Goal: Transaction & Acquisition: Purchase product/service

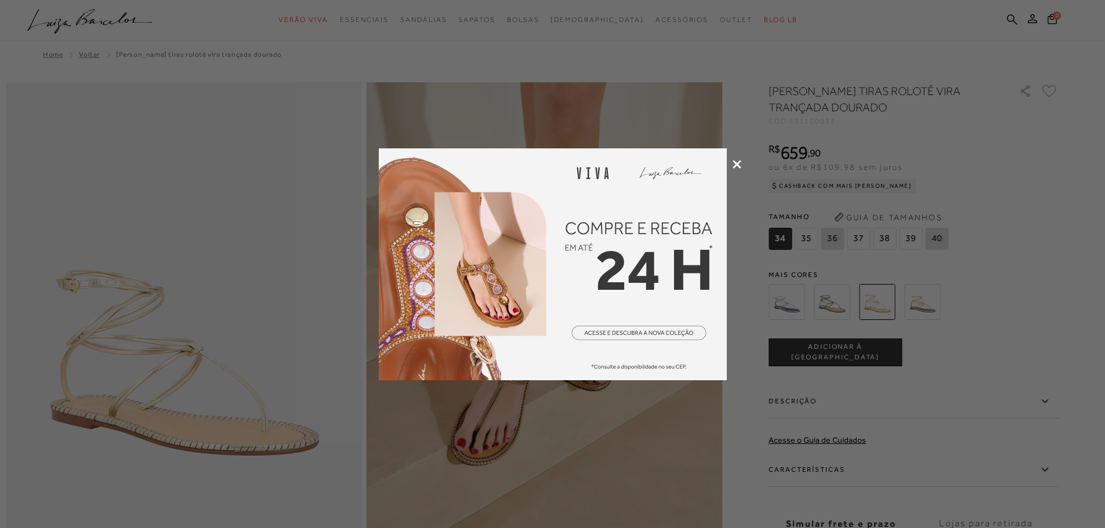
click at [664, 238] on img at bounding box center [553, 265] width 348 height 232
click at [737, 166] on icon at bounding box center [737, 164] width 9 height 9
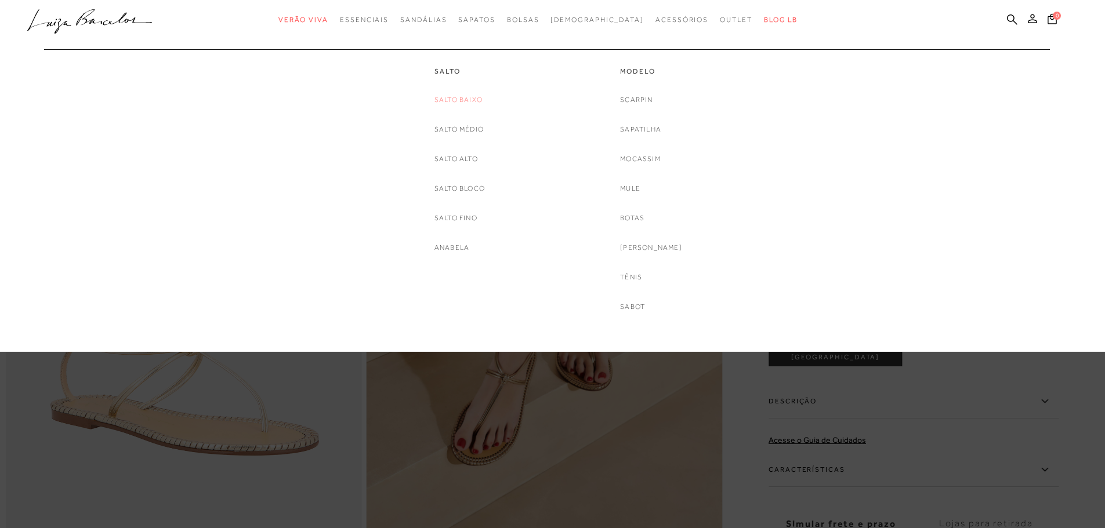
click at [468, 102] on link "Salto Baixo" at bounding box center [458, 100] width 48 height 12
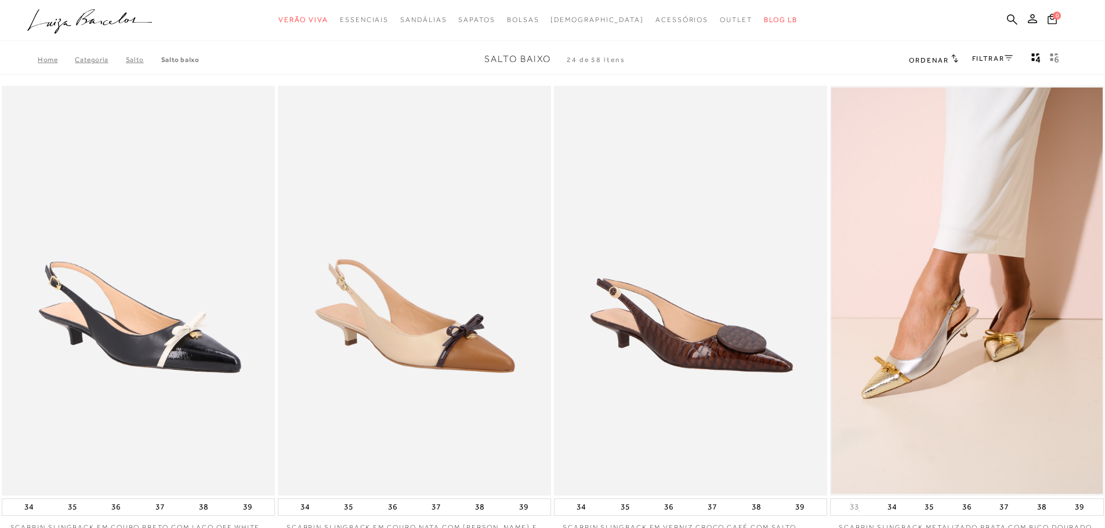
click at [882, 59] on link "FILTRAR" at bounding box center [992, 59] width 41 height 8
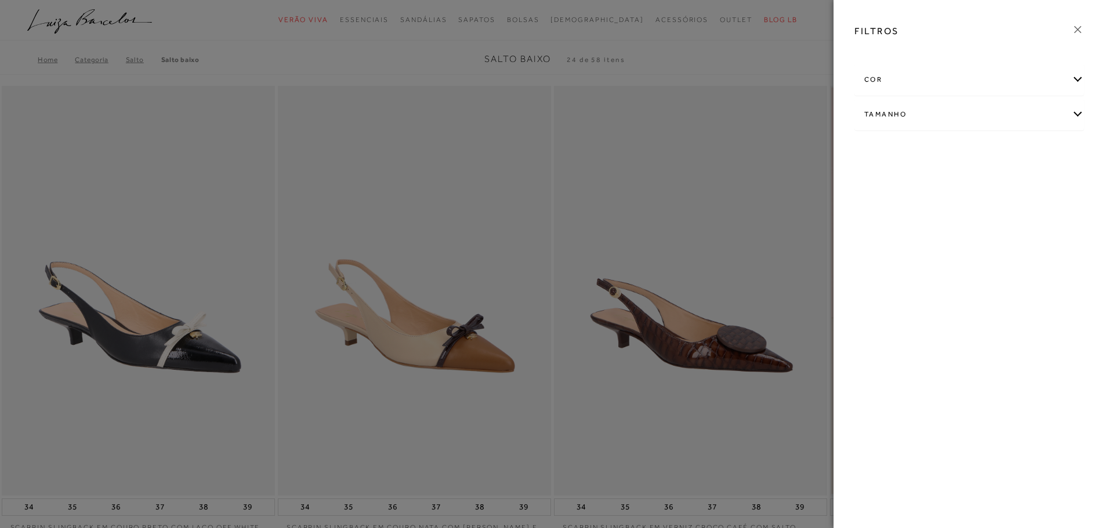
click at [882, 111] on div "Tamanho" at bounding box center [969, 114] width 229 height 31
click at [882, 155] on span "38" at bounding box center [1035, 151] width 17 height 9
click at [882, 155] on input "38" at bounding box center [1030, 154] width 12 height 12
checkbox input "true"
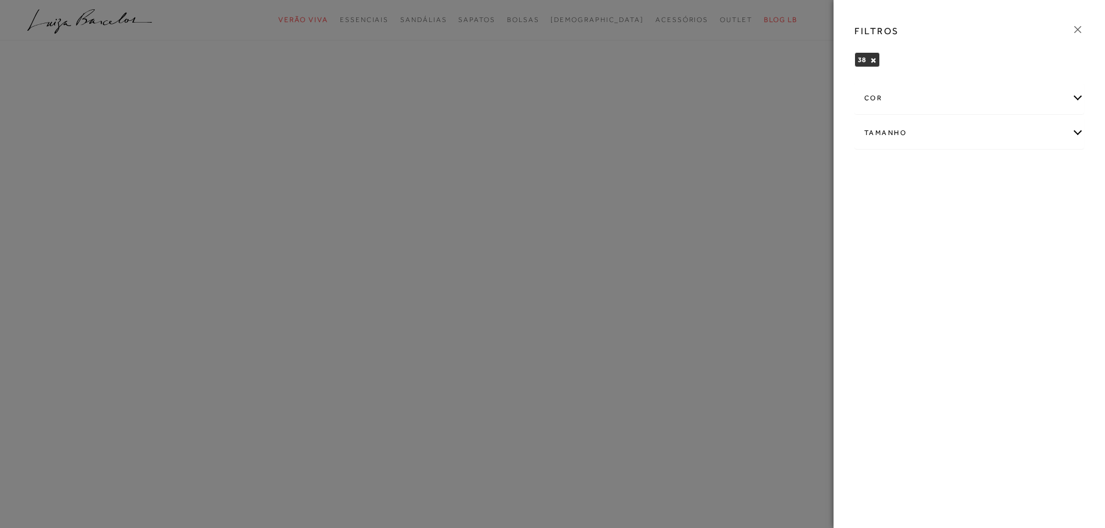
click at [882, 97] on div "cor" at bounding box center [969, 98] width 229 height 31
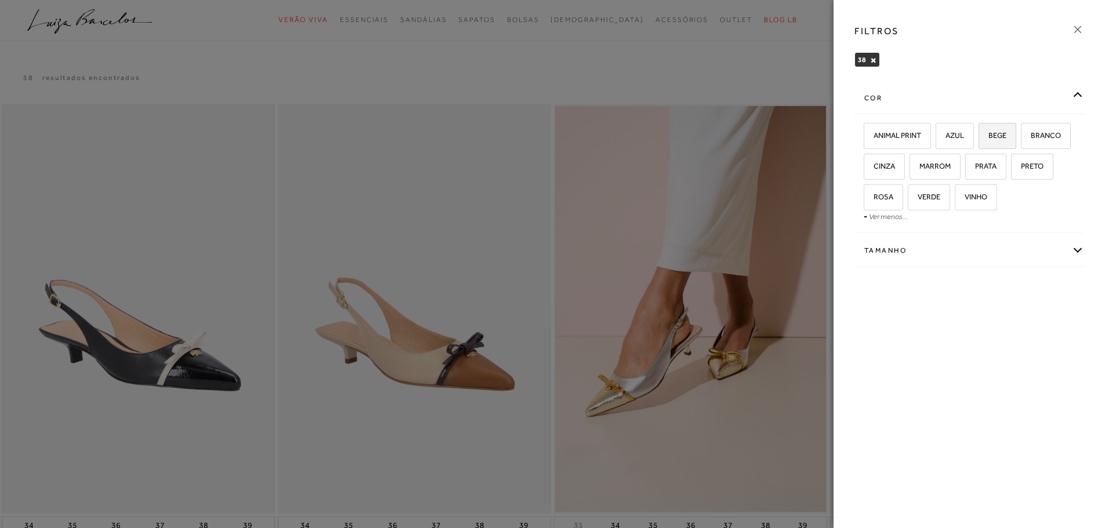
click at [882, 135] on span "BEGE" at bounding box center [993, 135] width 27 height 9
click at [882, 135] on input "BEGE" at bounding box center [983, 138] width 12 height 12
checkbox input "true"
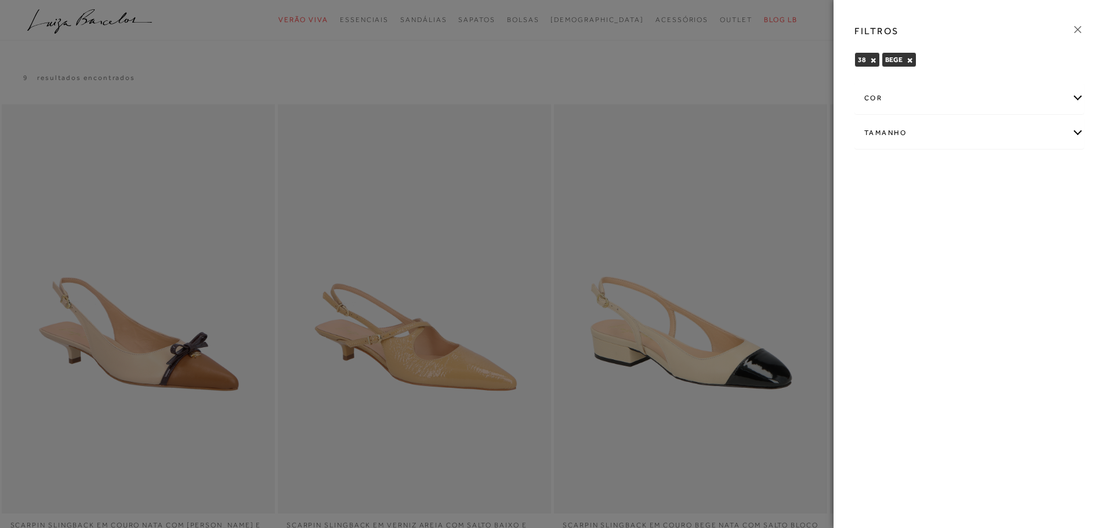
click at [882, 100] on div "cor" at bounding box center [969, 98] width 229 height 31
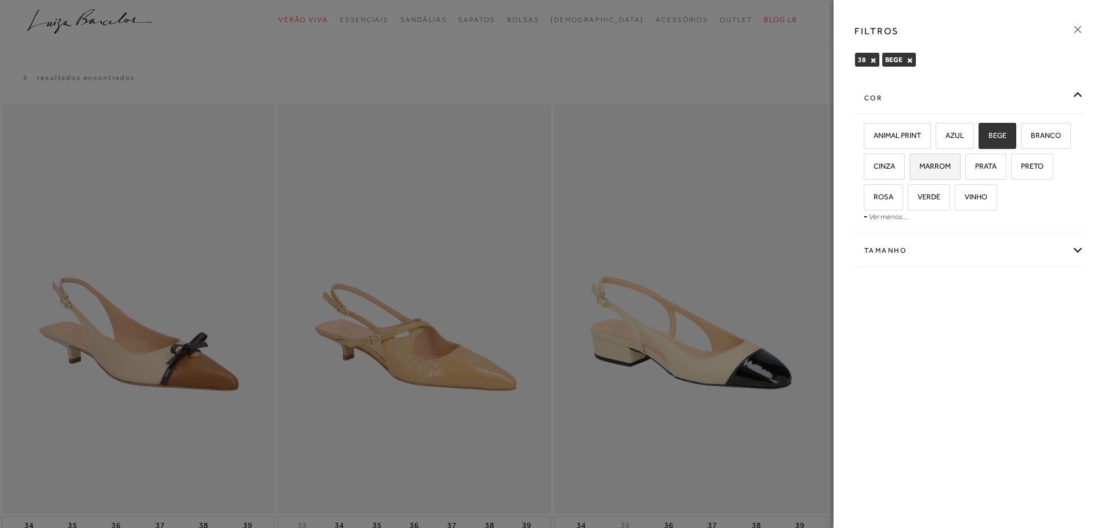
click at [882, 169] on span "MARROM" at bounding box center [931, 166] width 40 height 9
click at [882, 169] on input "MARROM" at bounding box center [914, 168] width 12 height 12
checkbox input "true"
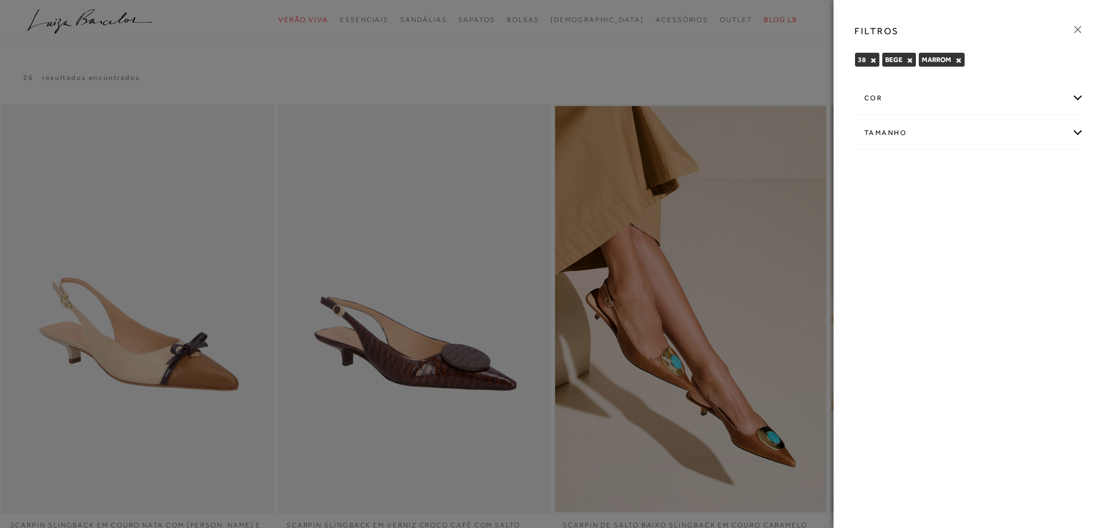
click at [882, 100] on div "cor" at bounding box center [969, 98] width 229 height 31
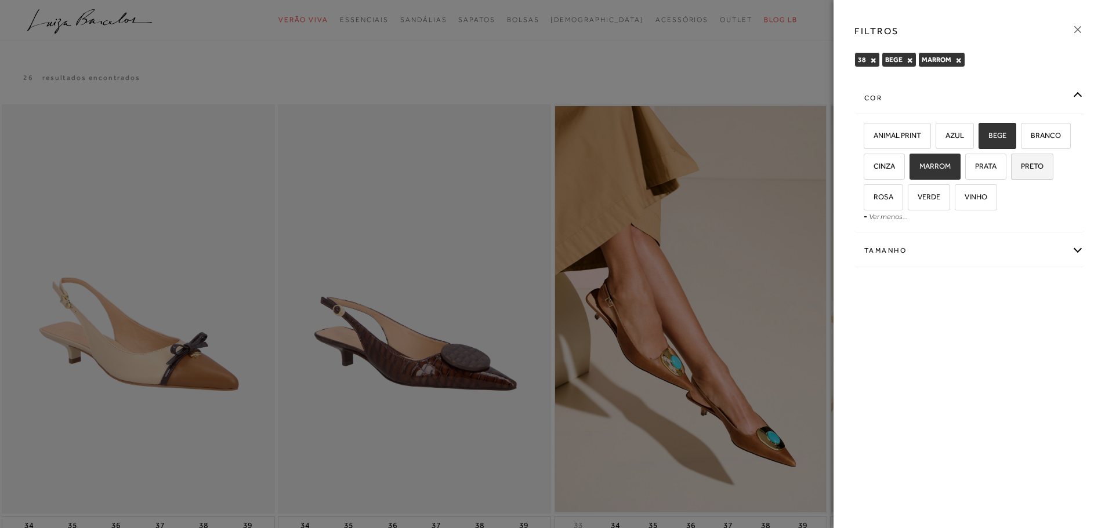
click at [882, 166] on span "PRETO" at bounding box center [1027, 166] width 31 height 9
click at [882, 166] on input "PRETO" at bounding box center [1015, 168] width 12 height 12
checkbox input "true"
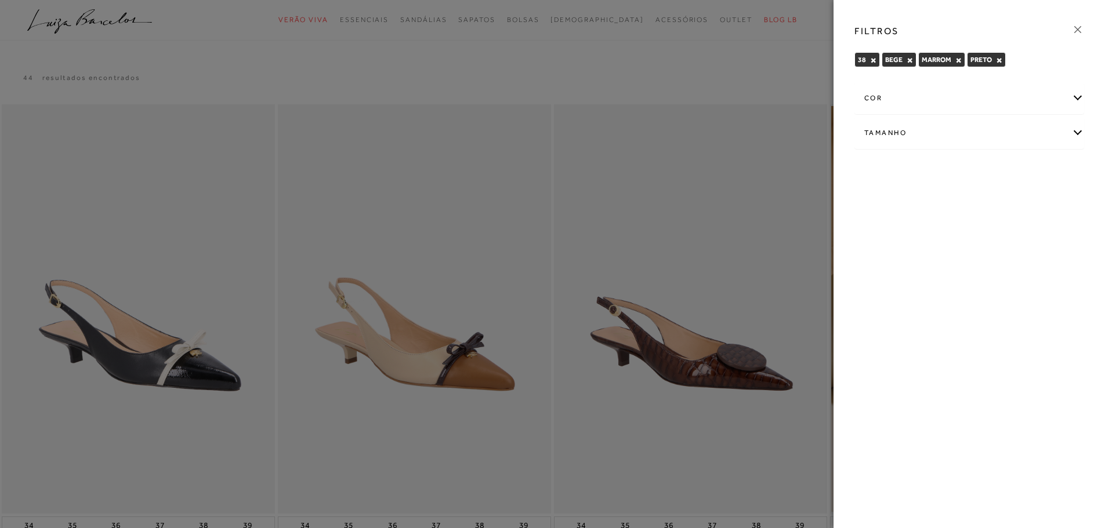
click at [882, 104] on div "cor" at bounding box center [969, 98] width 229 height 31
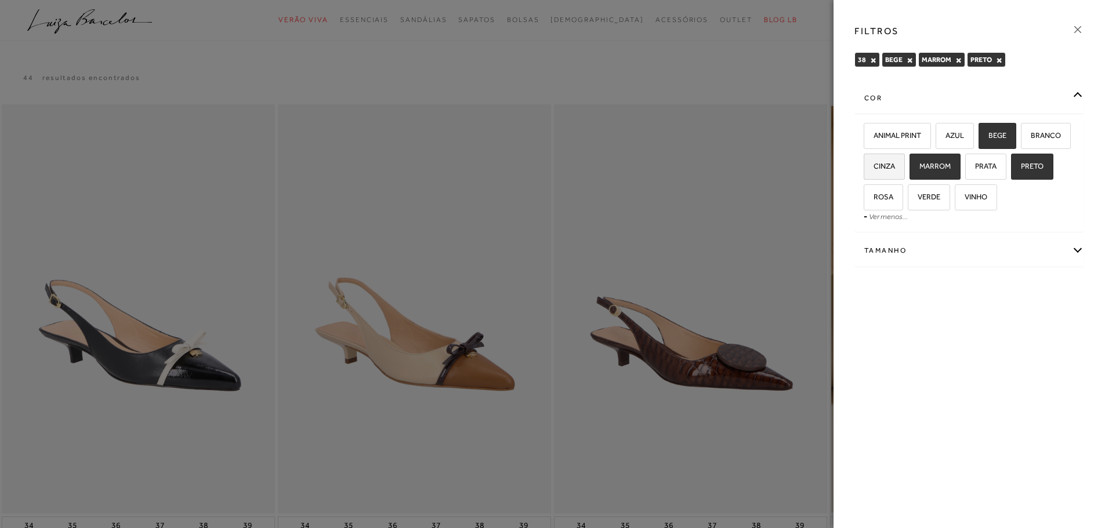
click at [872, 169] on span "CINZA" at bounding box center [880, 166] width 30 height 9
click at [872, 169] on input "CINZA" at bounding box center [868, 168] width 12 height 12
checkbox input "true"
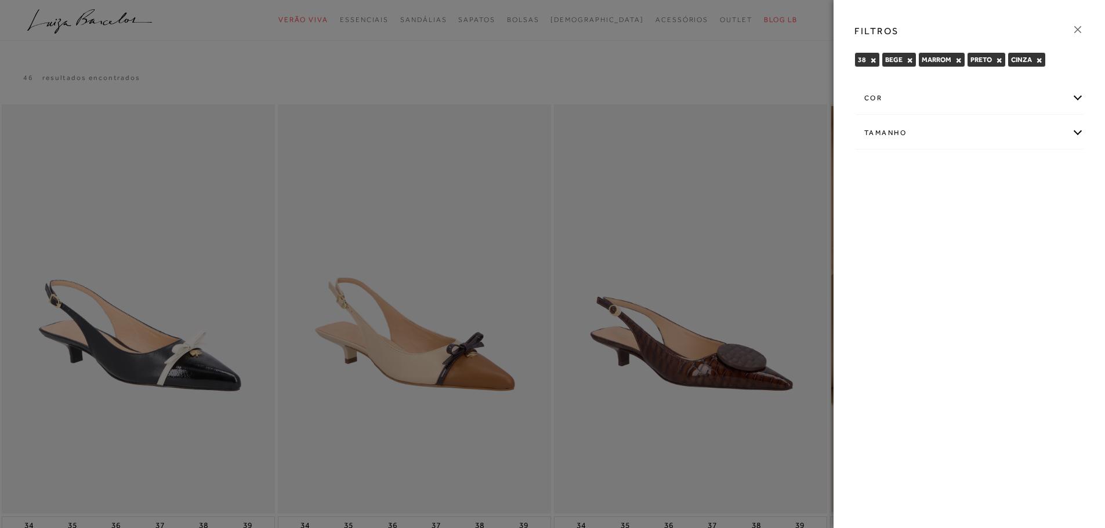
click at [882, 28] on icon at bounding box center [1077, 29] width 13 height 13
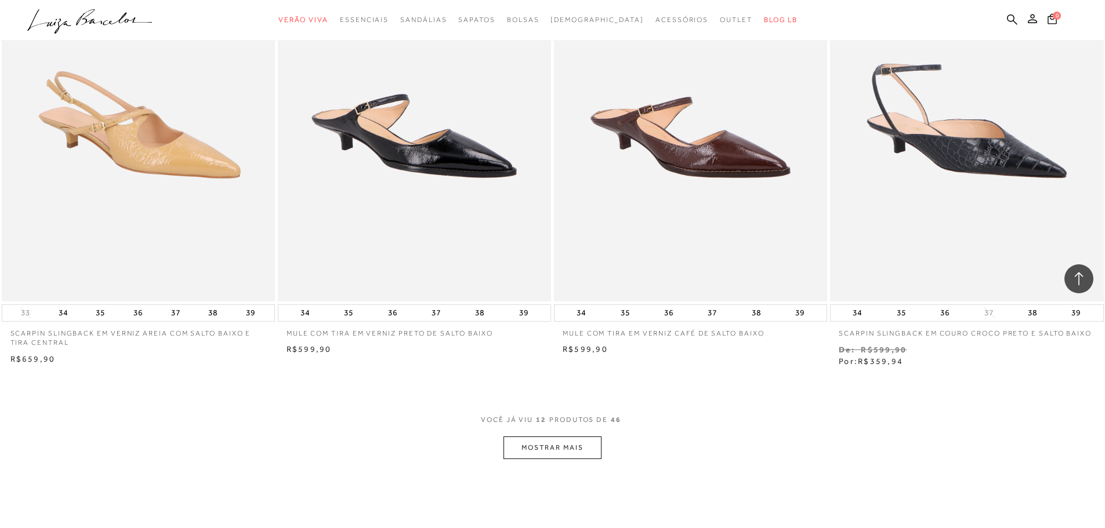
scroll to position [1186, 0]
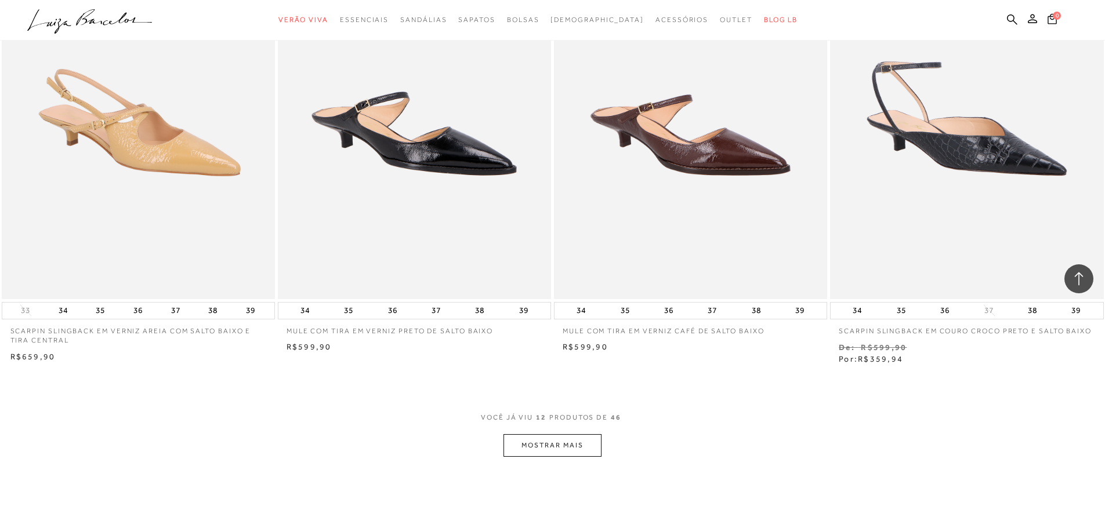
click at [547, 403] on button "MOSTRAR MAIS" at bounding box center [552, 445] width 97 height 23
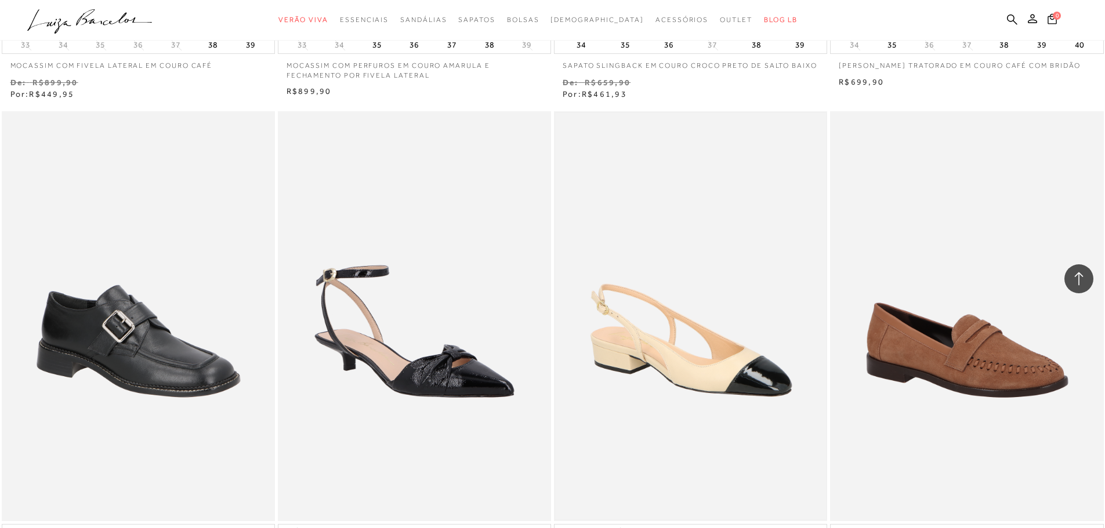
scroll to position [1940, 0]
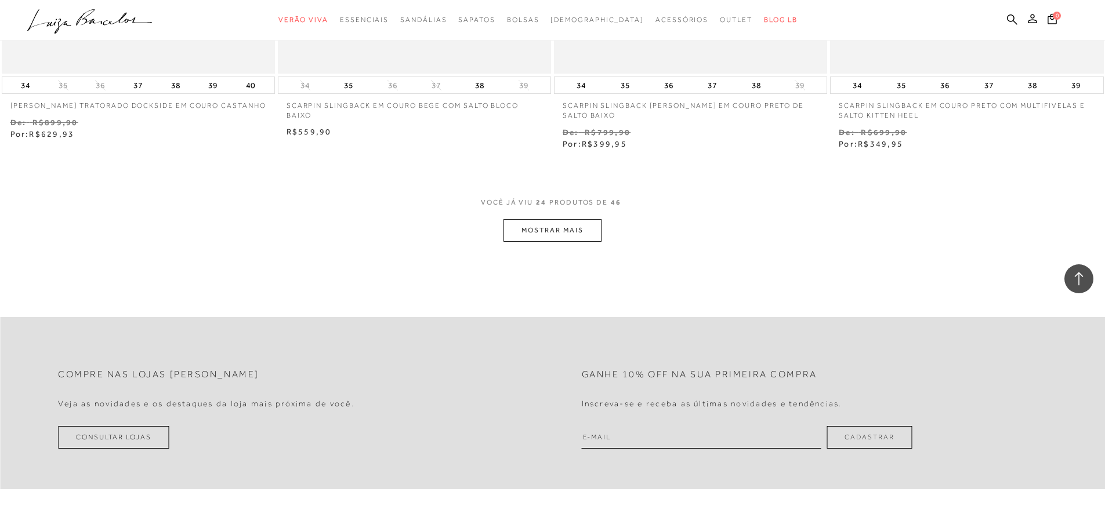
click at [573, 226] on button "MOSTRAR MAIS" at bounding box center [552, 230] width 97 height 23
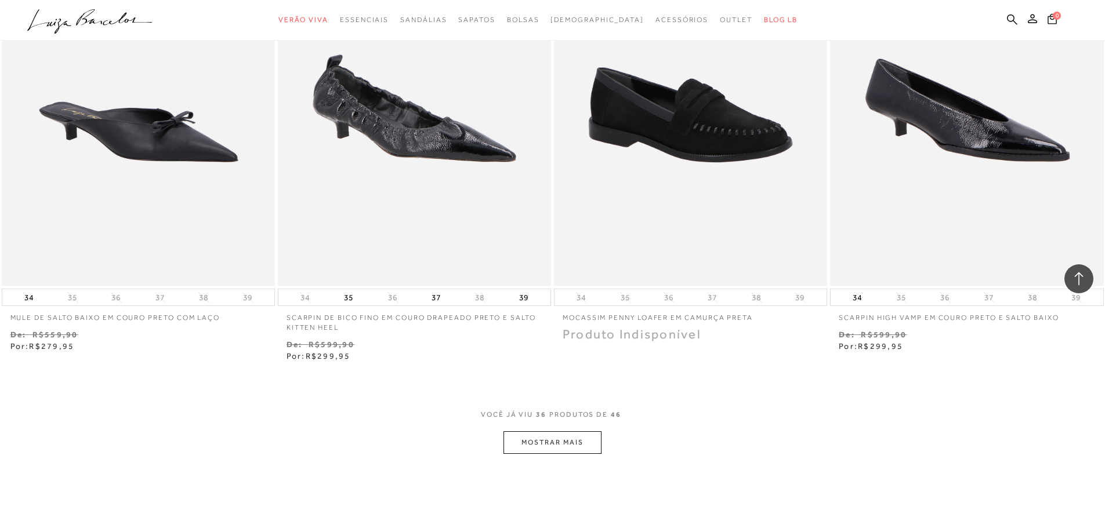
scroll to position [4145, 0]
click at [534, 403] on button "MOSTRAR MAIS" at bounding box center [552, 442] width 97 height 23
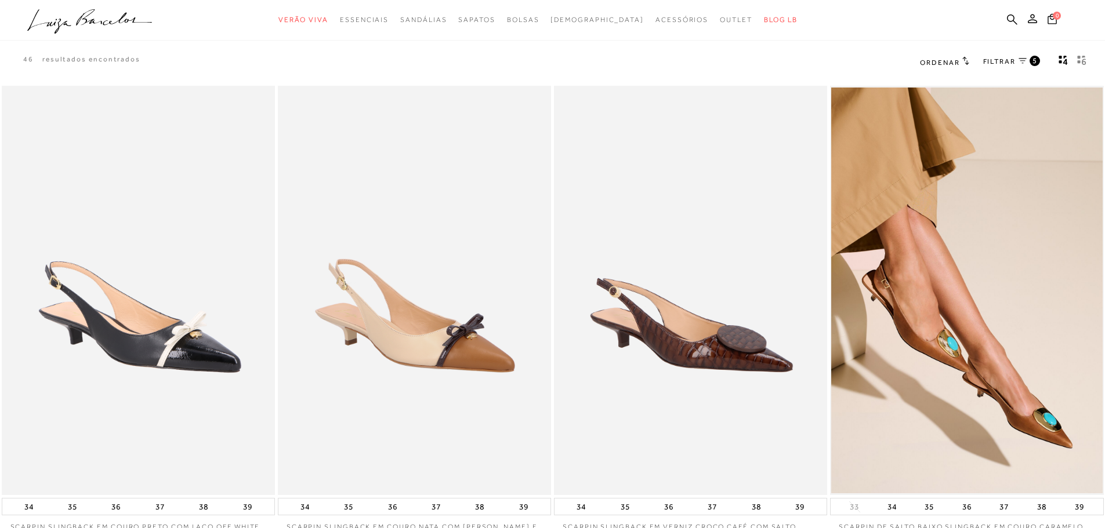
scroll to position [0, 0]
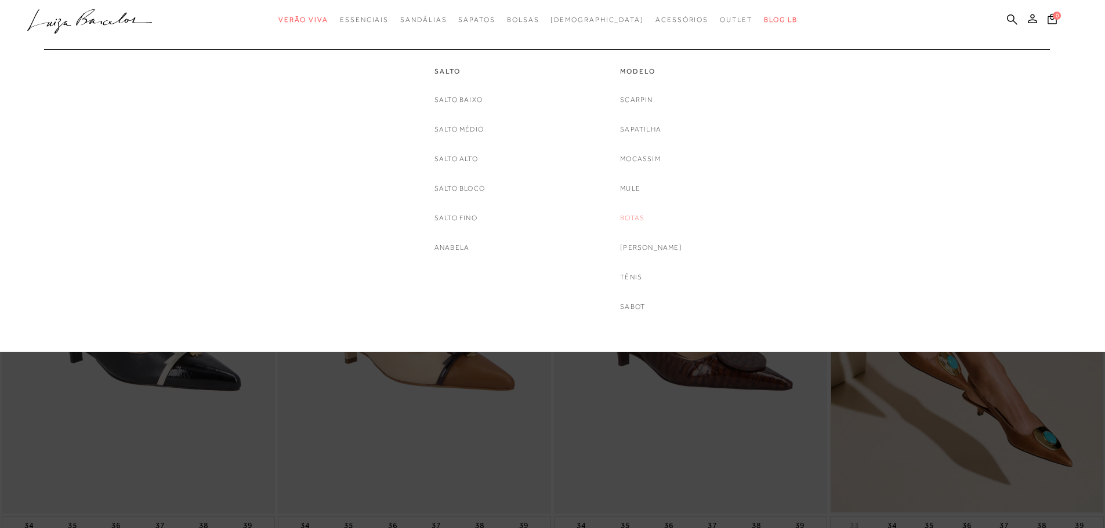
click at [635, 217] on link "Botas" at bounding box center [632, 218] width 24 height 12
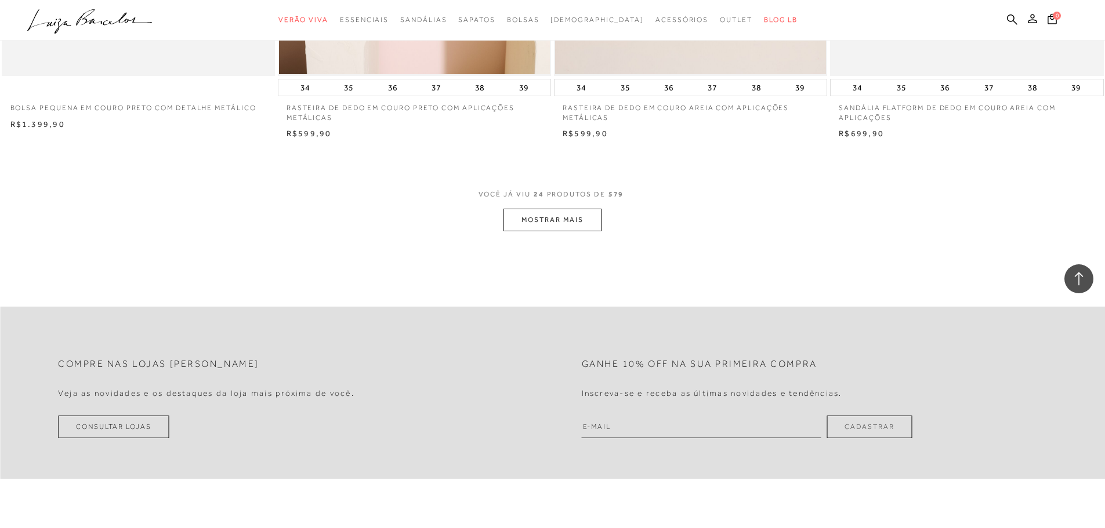
scroll to position [2848, 0]
click at [583, 216] on button "MOSTRAR MAIS" at bounding box center [552, 219] width 97 height 23
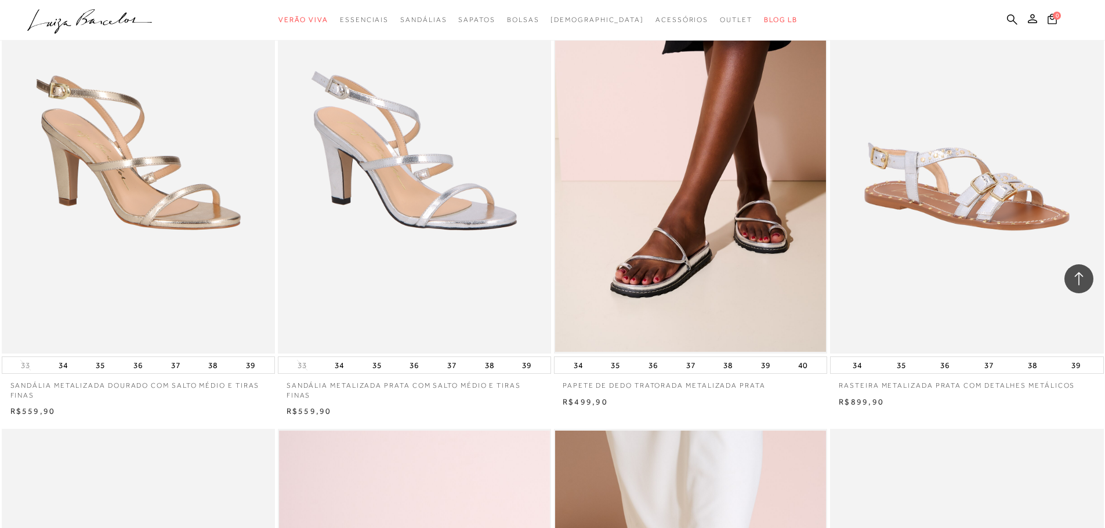
scroll to position [0, 0]
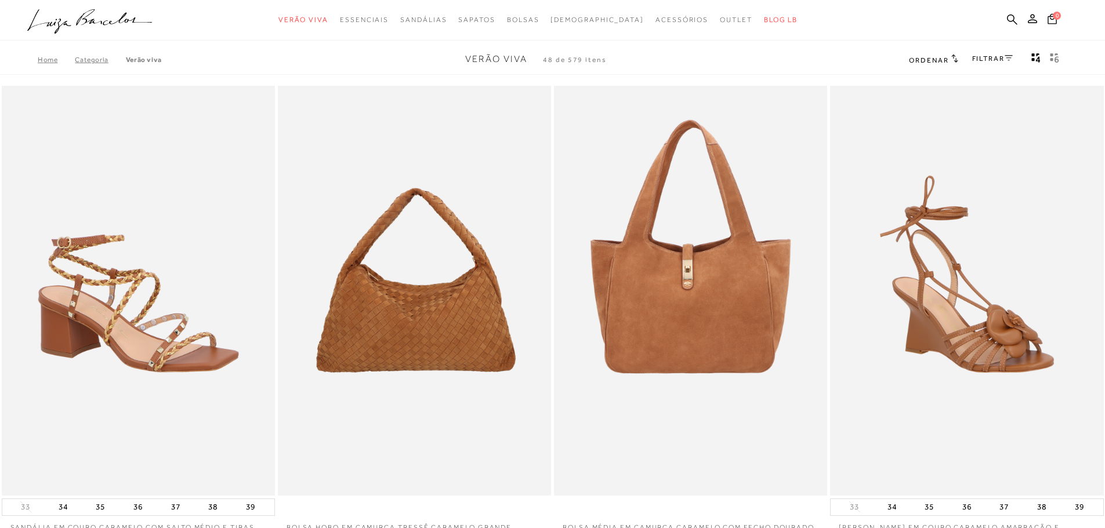
click at [991, 57] on link "FILTRAR" at bounding box center [992, 59] width 41 height 8
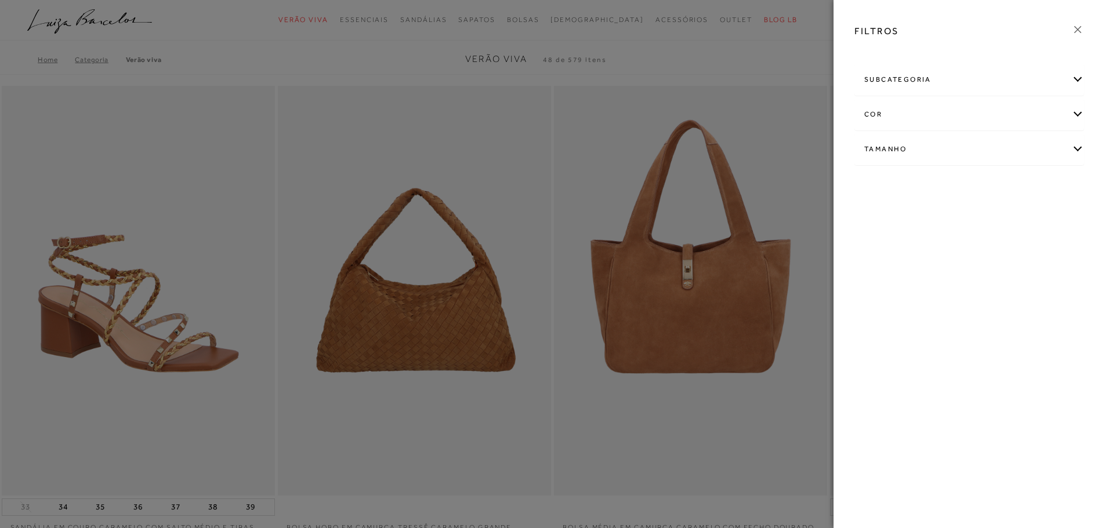
click at [946, 83] on div "subcategoria" at bounding box center [969, 79] width 229 height 31
click at [867, 147] on div "cor" at bounding box center [969, 146] width 229 height 31
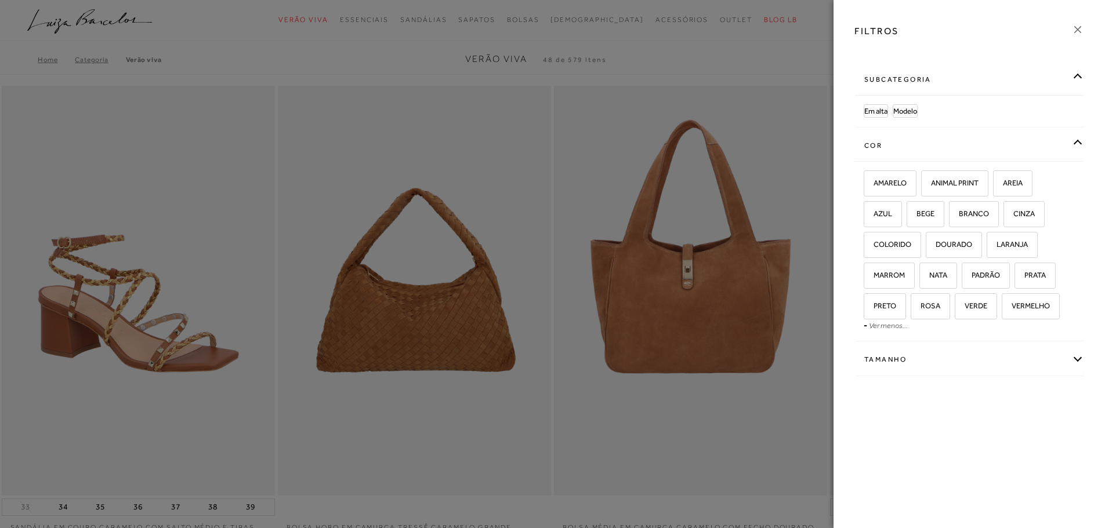
click at [933, 437] on div "FILTROS subcategoria Em alta Modelo cor -" at bounding box center [969, 264] width 271 height 528
click at [520, 50] on div at bounding box center [552, 264] width 1105 height 528
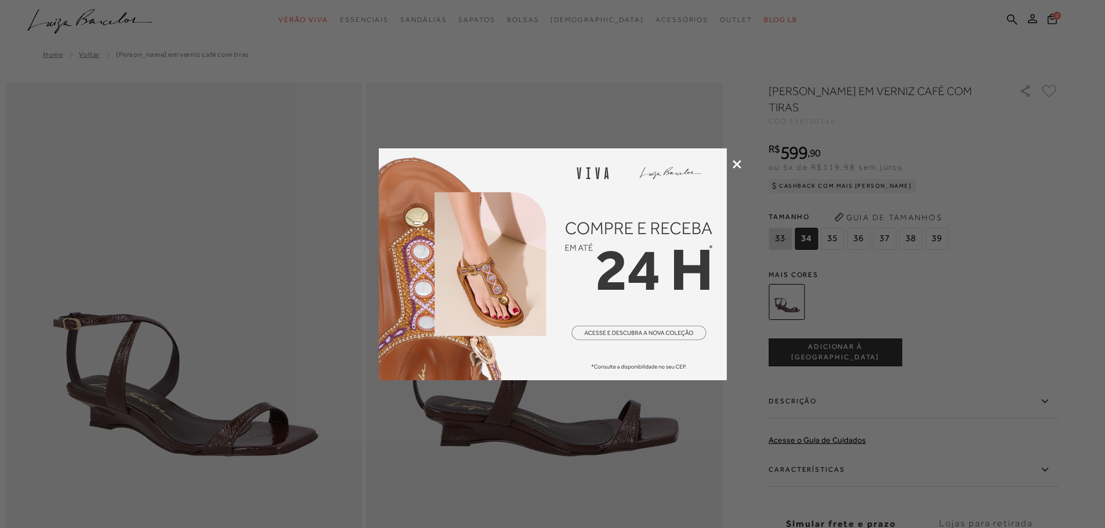
click at [738, 164] on icon at bounding box center [737, 164] width 9 height 9
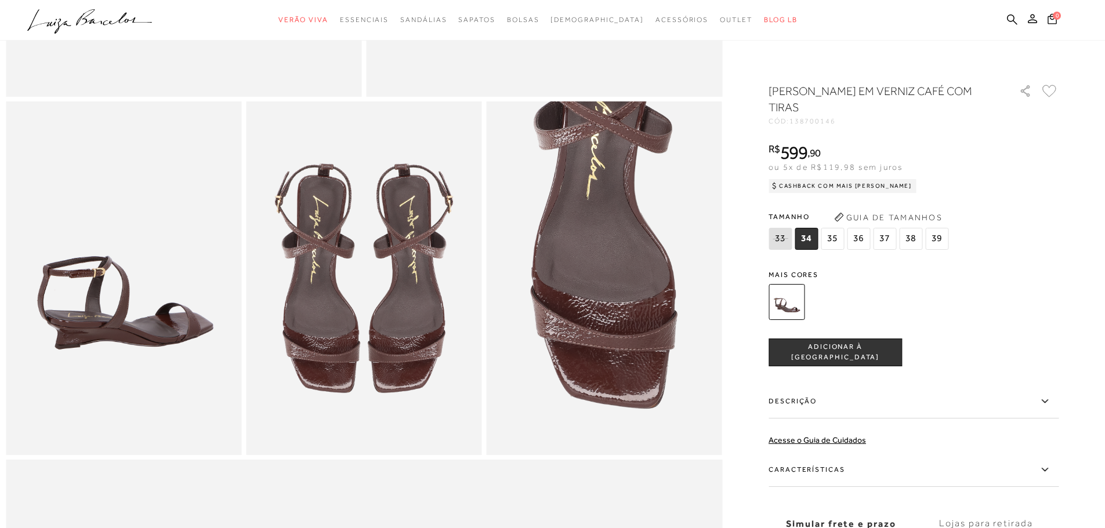
scroll to position [520, 0]
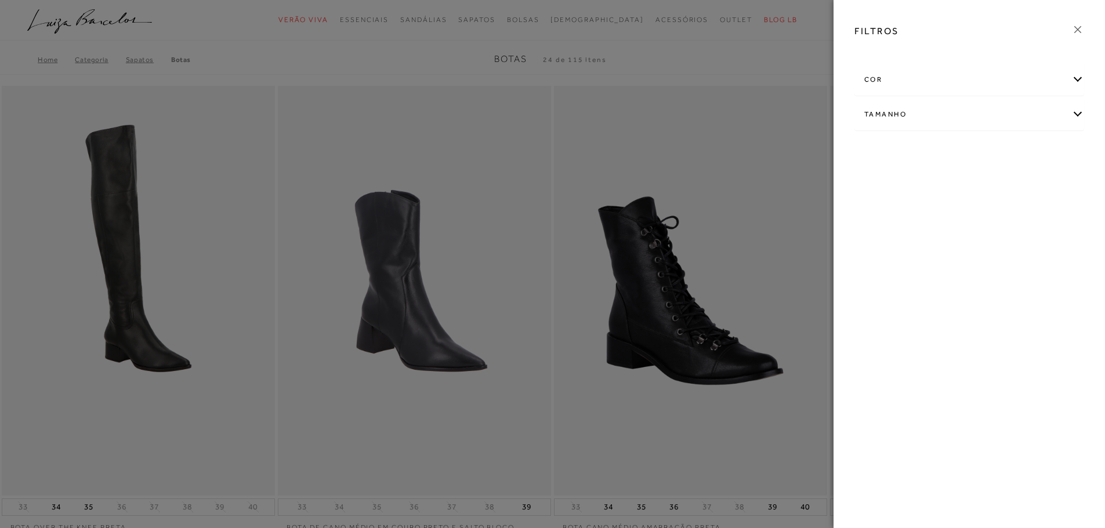
click at [1005, 118] on div "Tamanho" at bounding box center [969, 114] width 229 height 31
click at [1032, 151] on span "38" at bounding box center [1035, 151] width 17 height 9
click at [1032, 151] on input "38" at bounding box center [1030, 154] width 12 height 12
checkbox input "true"
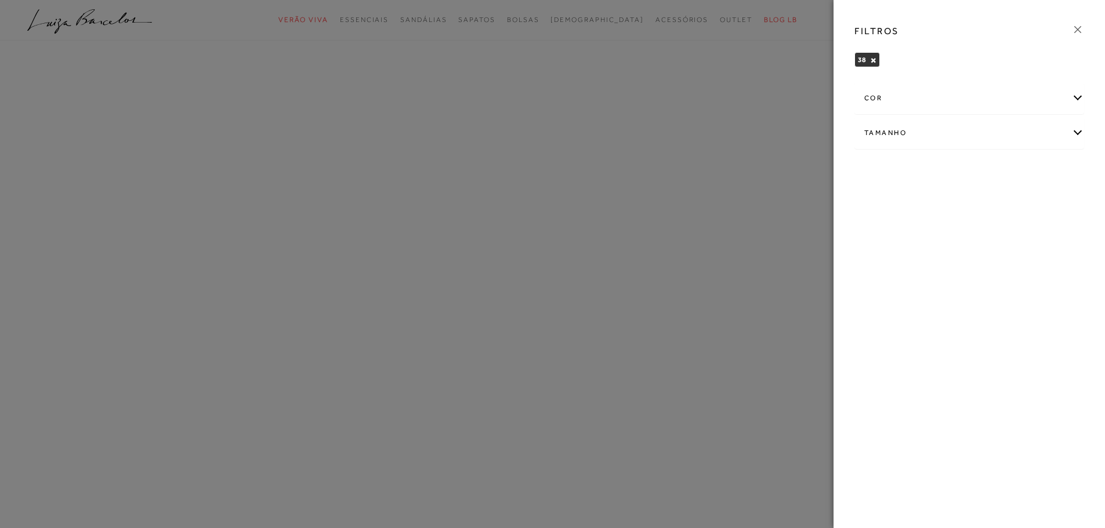
click at [1078, 33] on icon at bounding box center [1077, 29] width 13 height 13
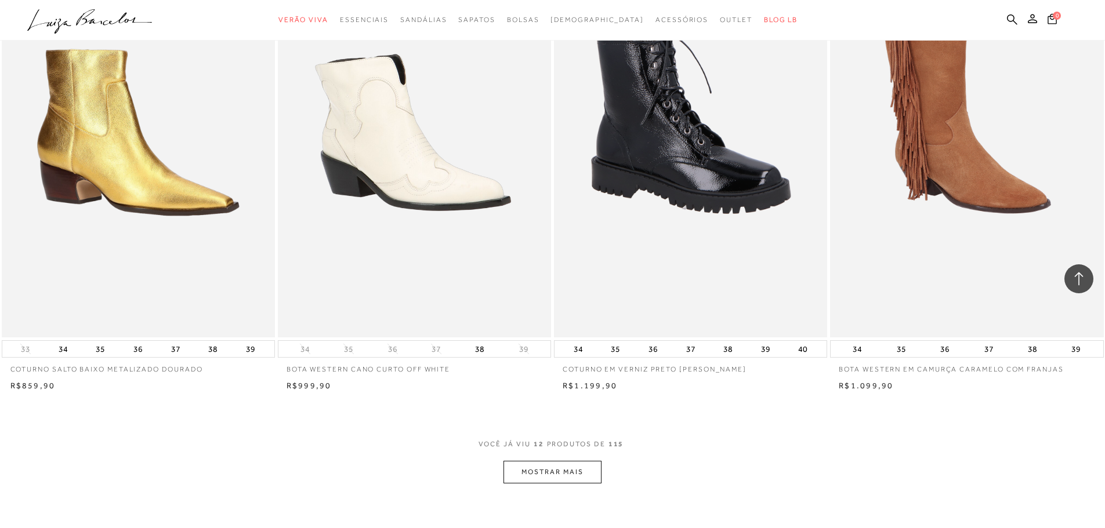
scroll to position [1124, 0]
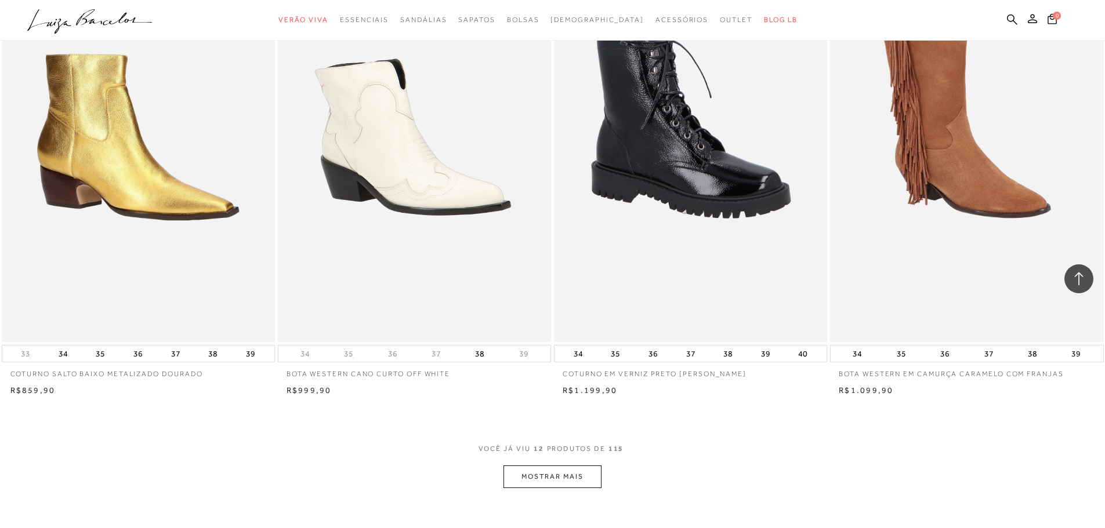
click at [549, 477] on button "MOSTRAR MAIS" at bounding box center [552, 477] width 97 height 23
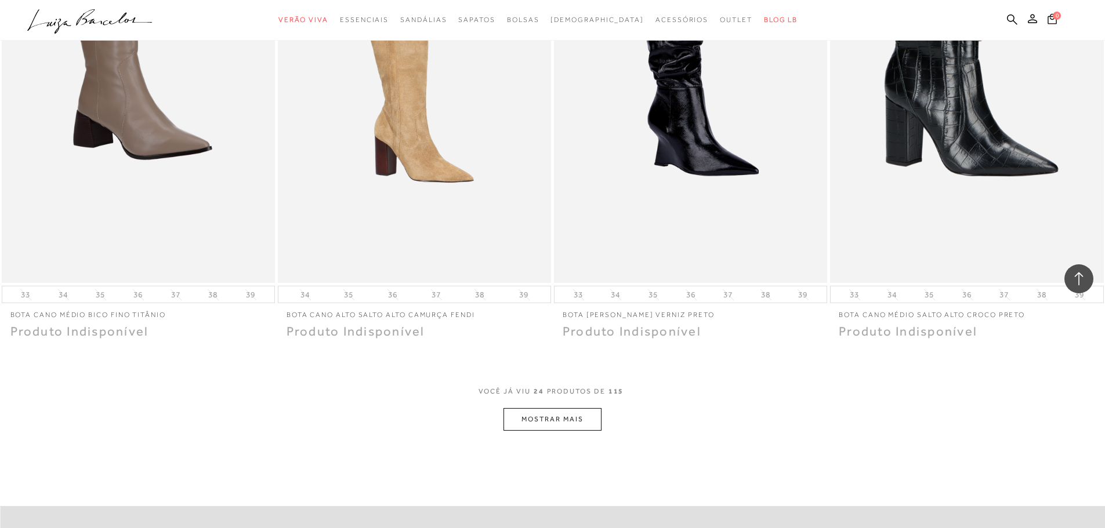
scroll to position [2630, 0]
click at [569, 418] on button "MOSTRAR MAIS" at bounding box center [552, 419] width 97 height 23
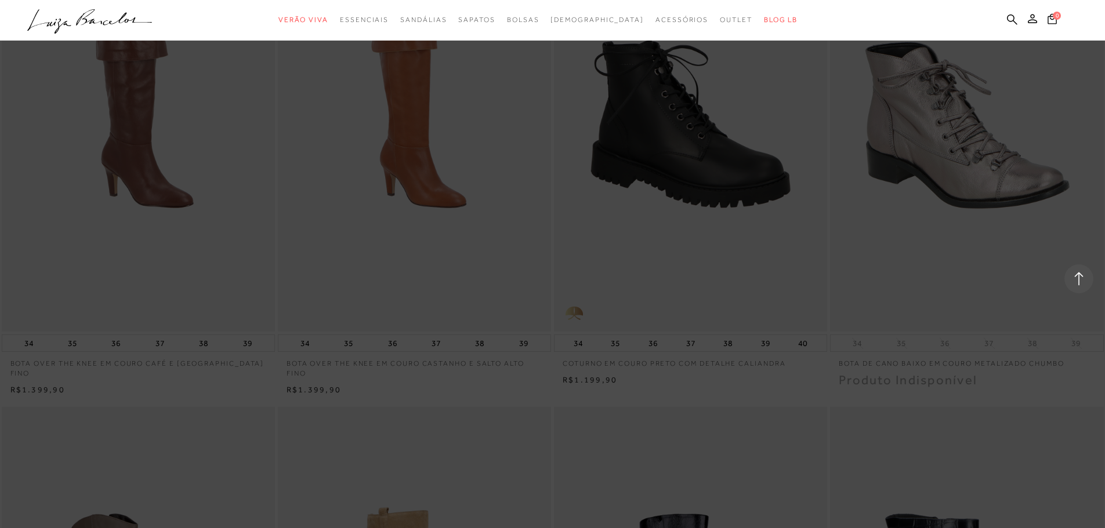
scroll to position [2068, 0]
